Goal: Obtain resource: Download file/media

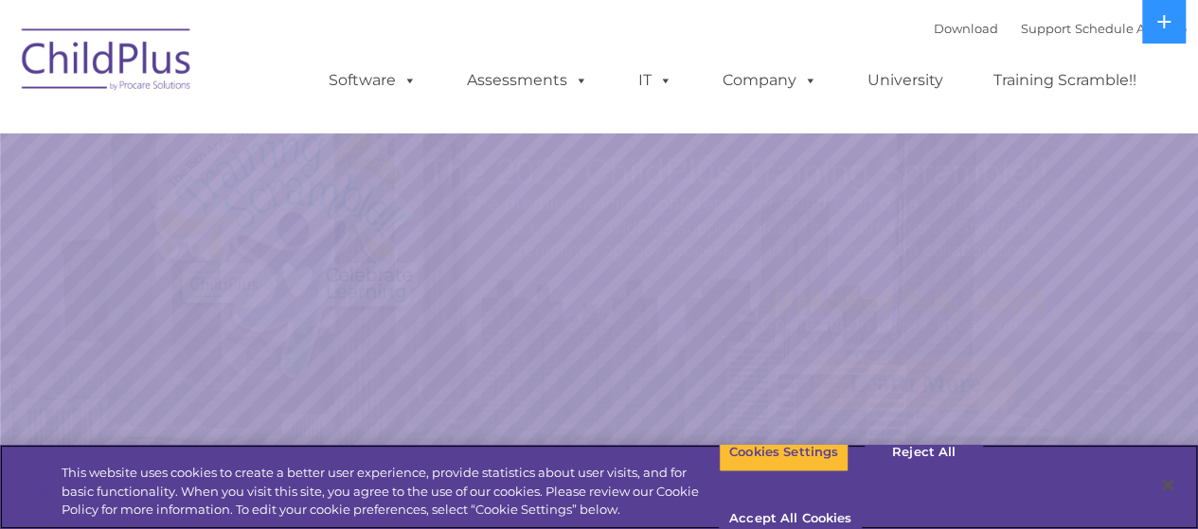
select select "MEDIUM"
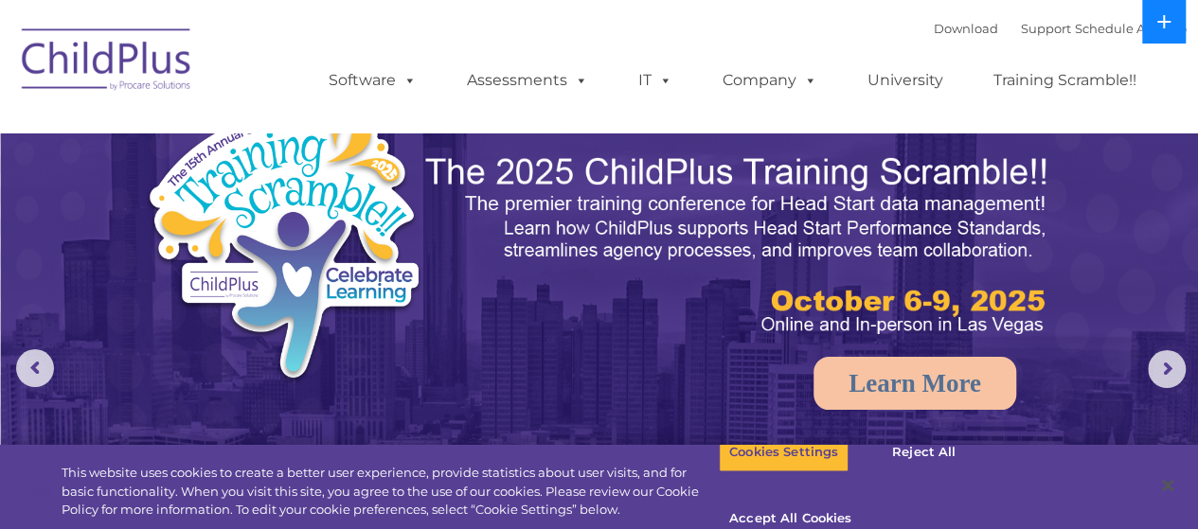
click at [1162, 24] on icon at bounding box center [1163, 21] width 15 height 15
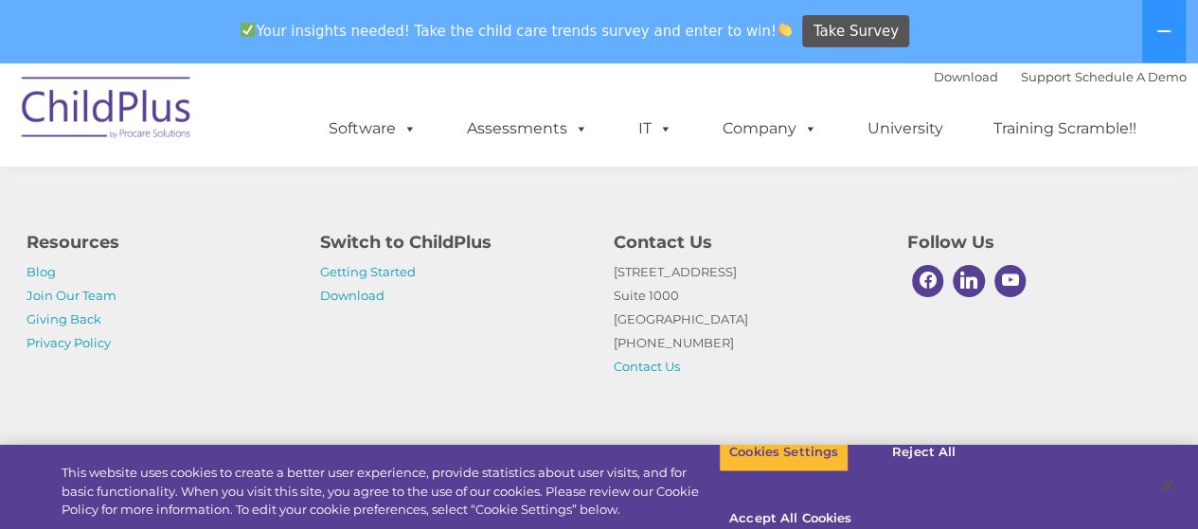
scroll to position [2348, 0]
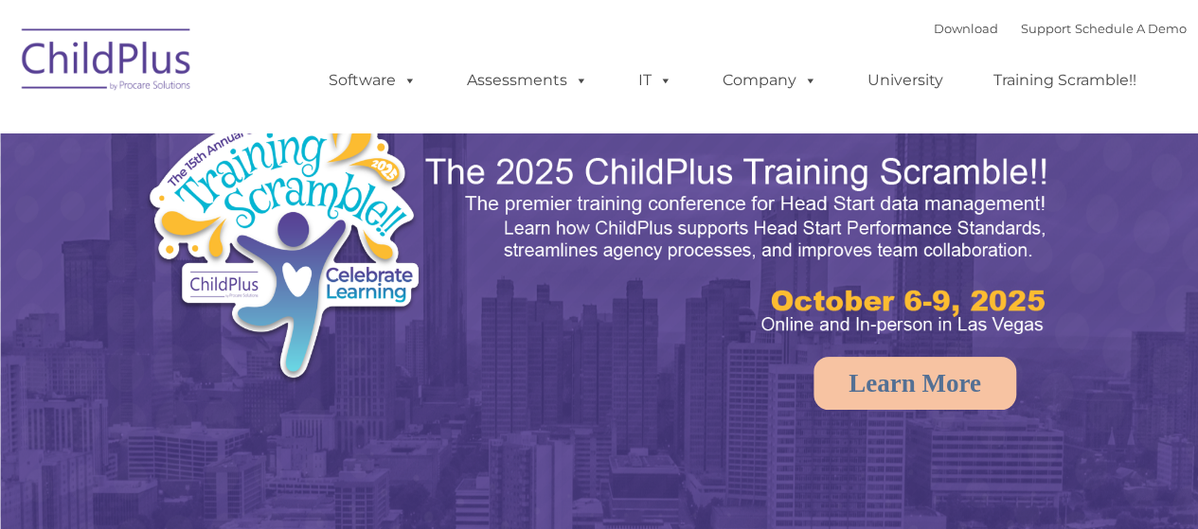
select select "MEDIUM"
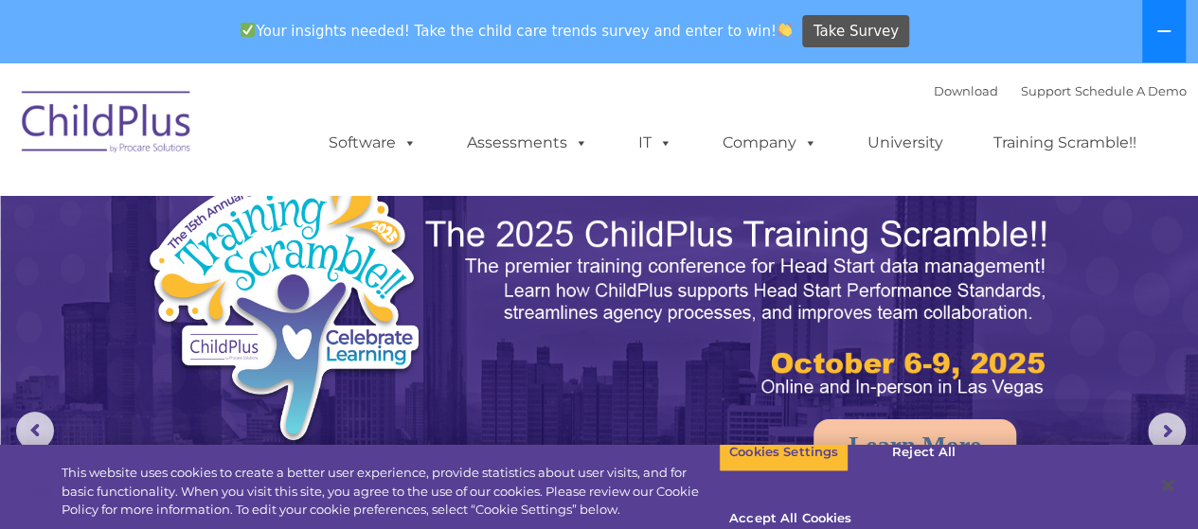
click at [1168, 27] on icon at bounding box center [1163, 31] width 15 height 15
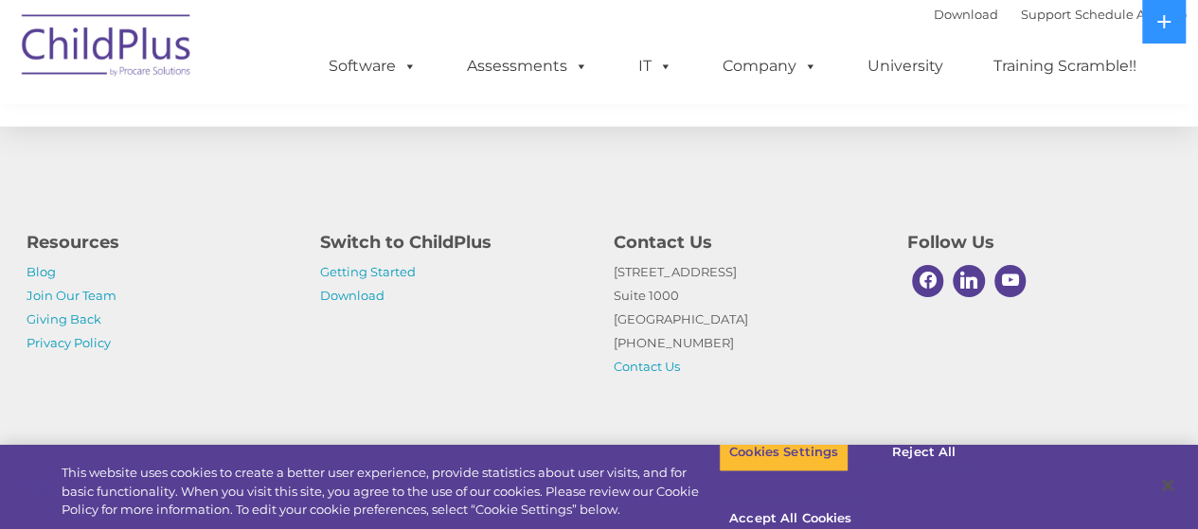
scroll to position [2285, 0]
click at [861, 500] on button "Accept All Cookies" at bounding box center [790, 520] width 143 height 40
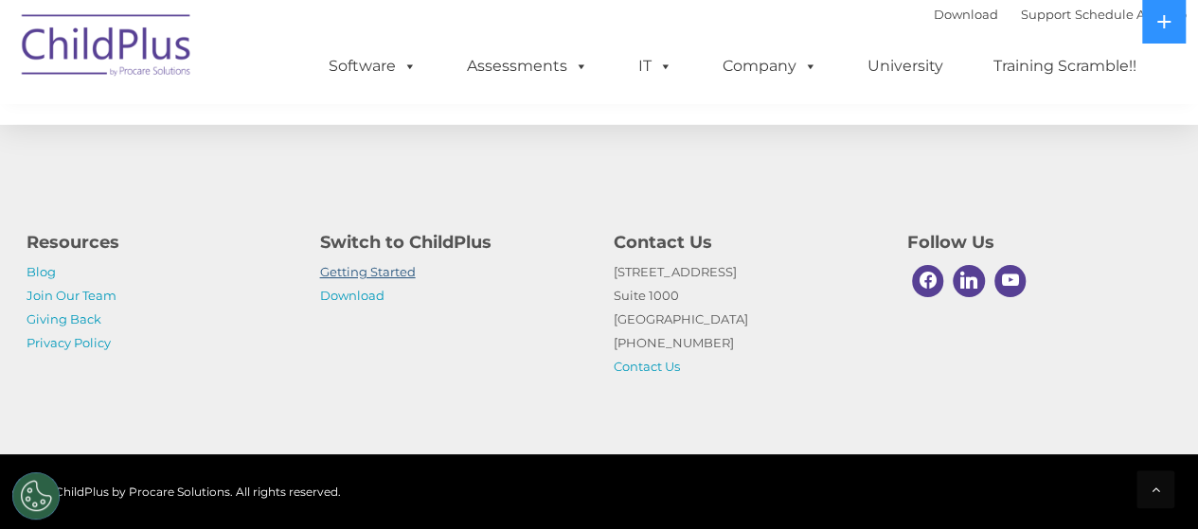
click at [386, 266] on link "Getting Started" at bounding box center [368, 271] width 96 height 15
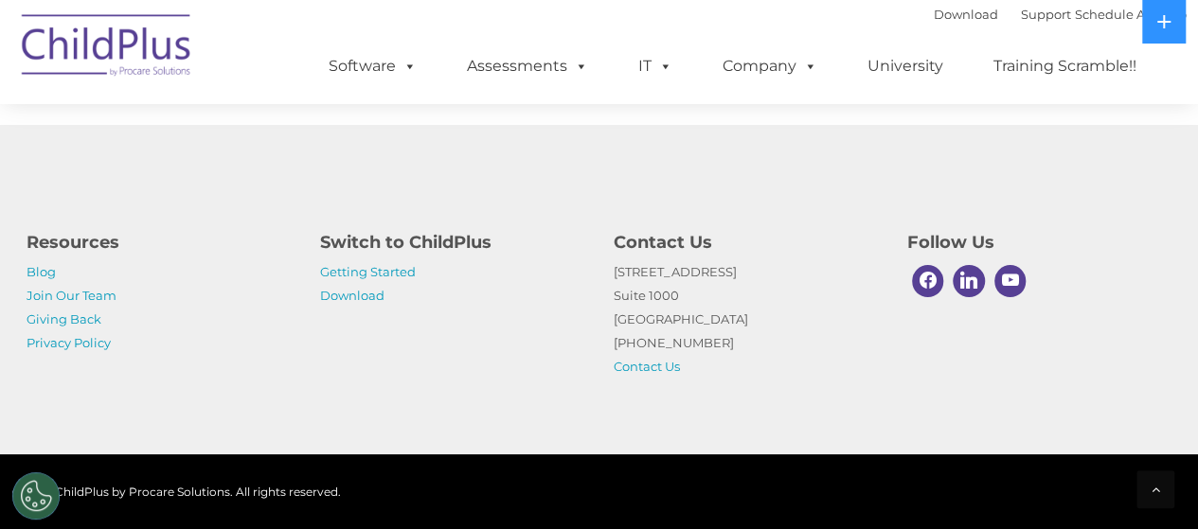
scroll to position [3148, 0]
click at [360, 293] on link "Download" at bounding box center [352, 295] width 64 height 15
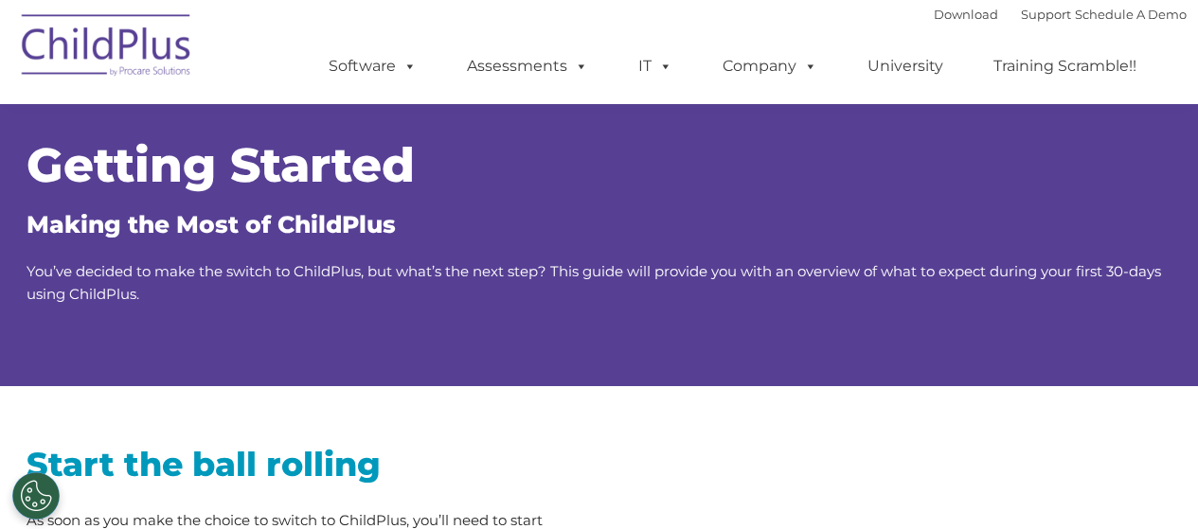
scroll to position [3148, 0]
